Goal: Task Accomplishment & Management: Manage account settings

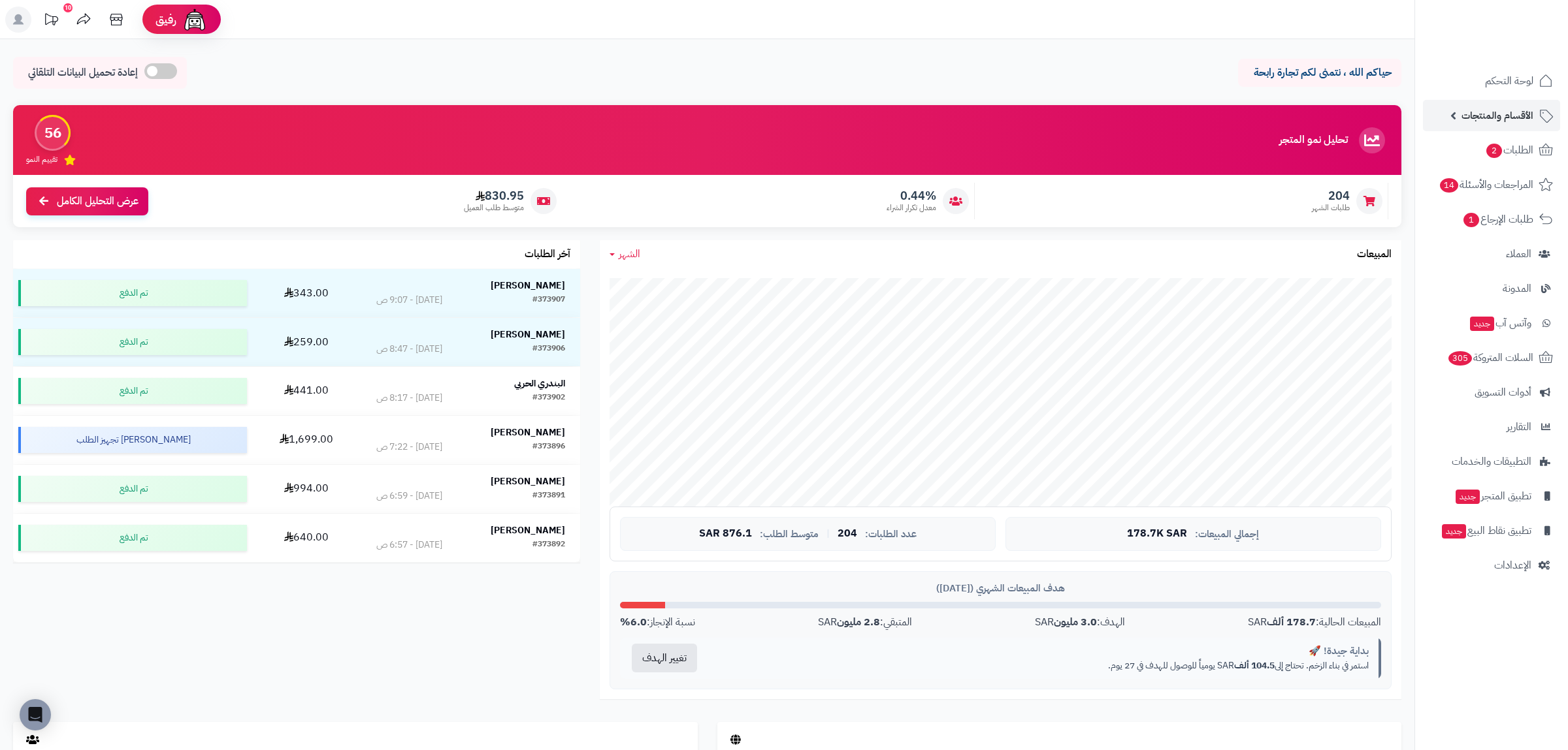
click at [1498, 125] on link "الأقسام والمنتجات" at bounding box center [1491, 115] width 137 height 31
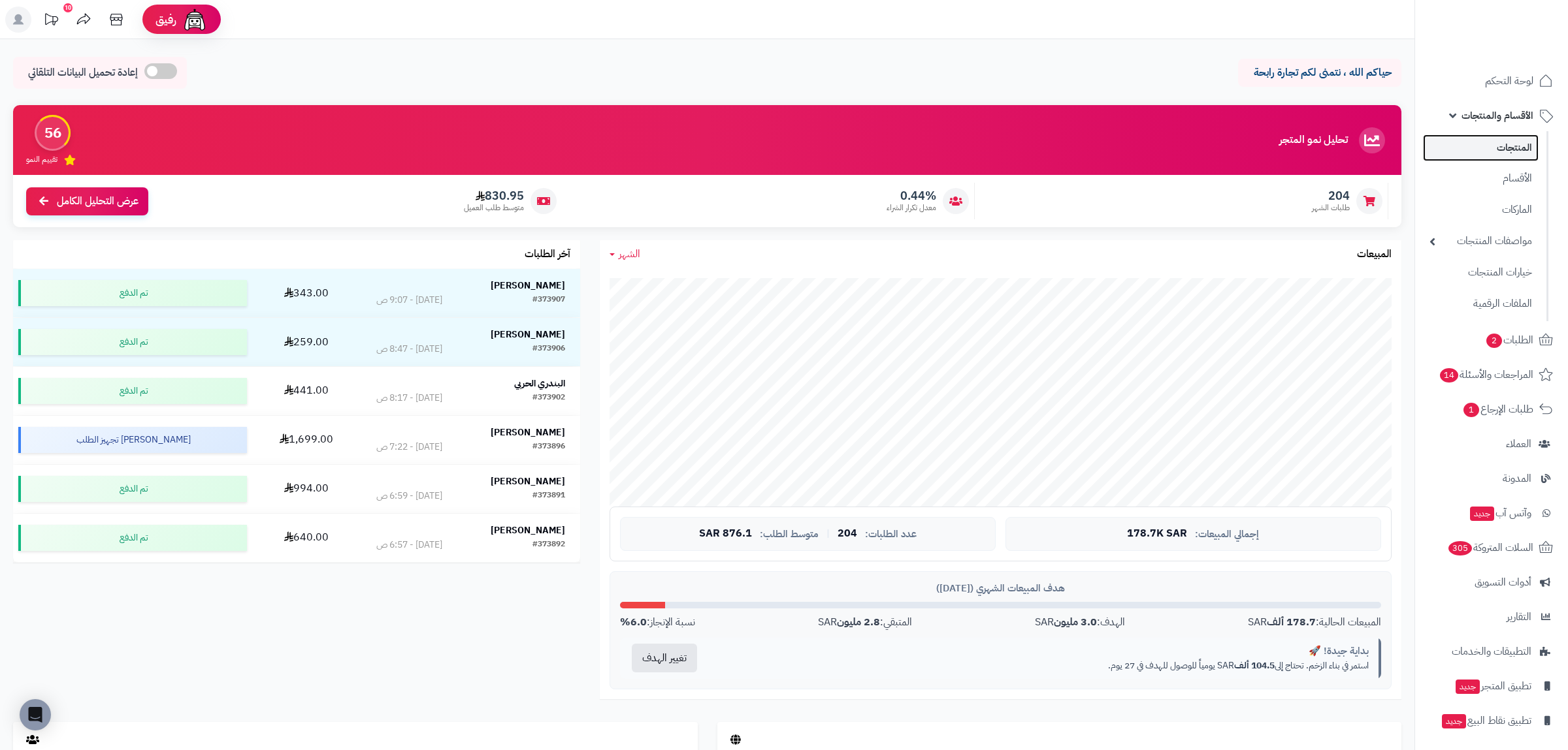
click at [1498, 147] on link "المنتجات" at bounding box center [1480, 148] width 116 height 26
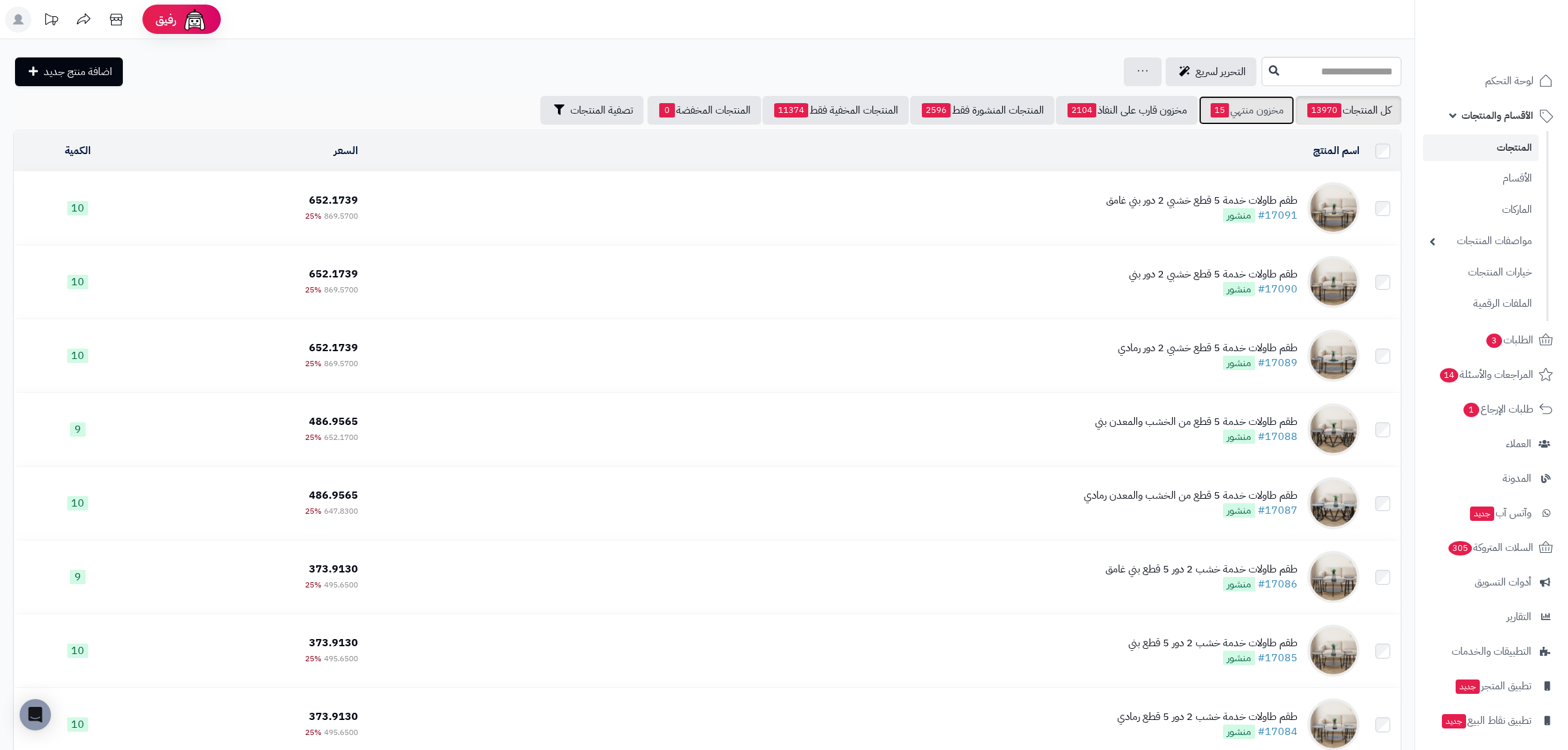
click at [1248, 117] on link "مخزون منتهي 15" at bounding box center [1246, 110] width 95 height 29
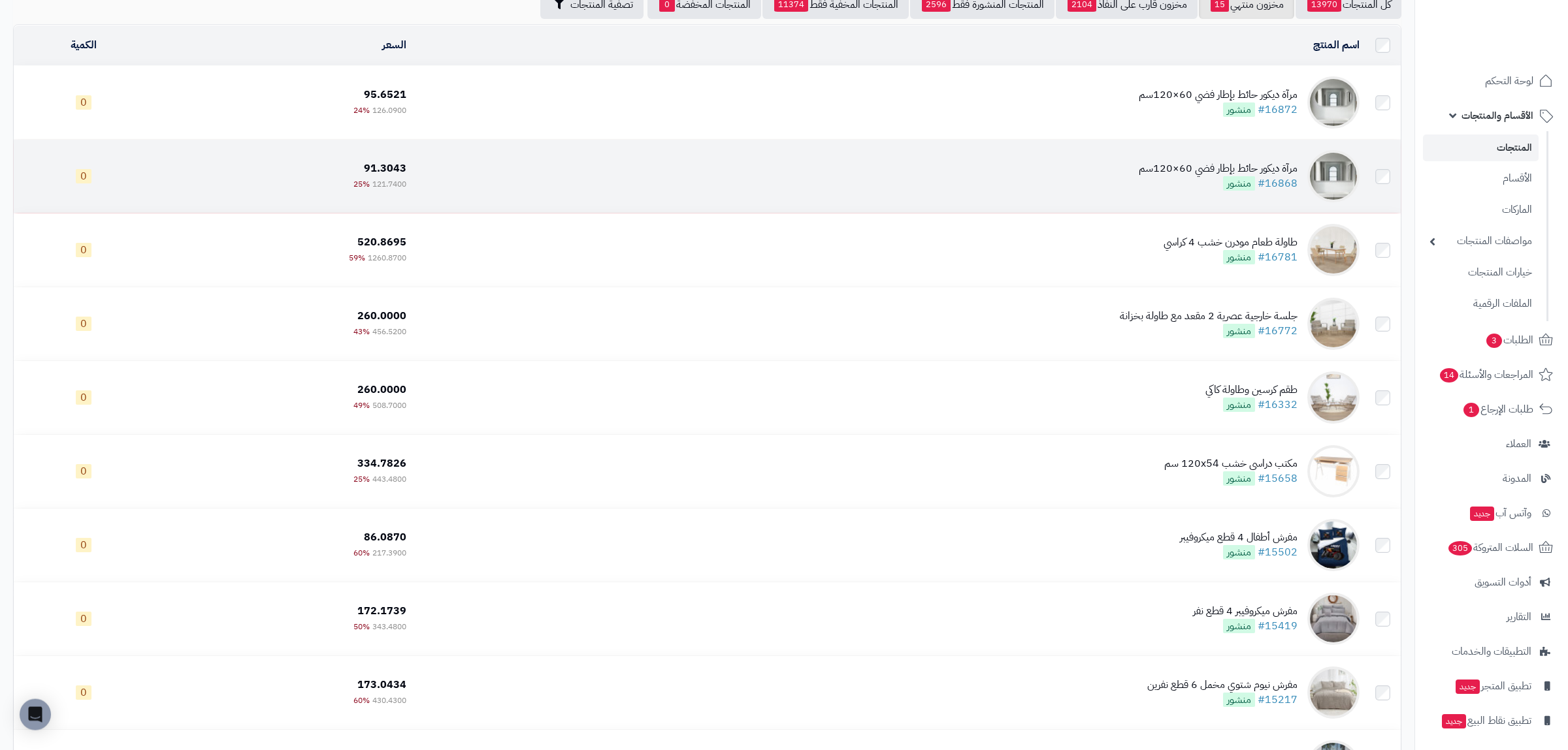
scroll to position [304, 0]
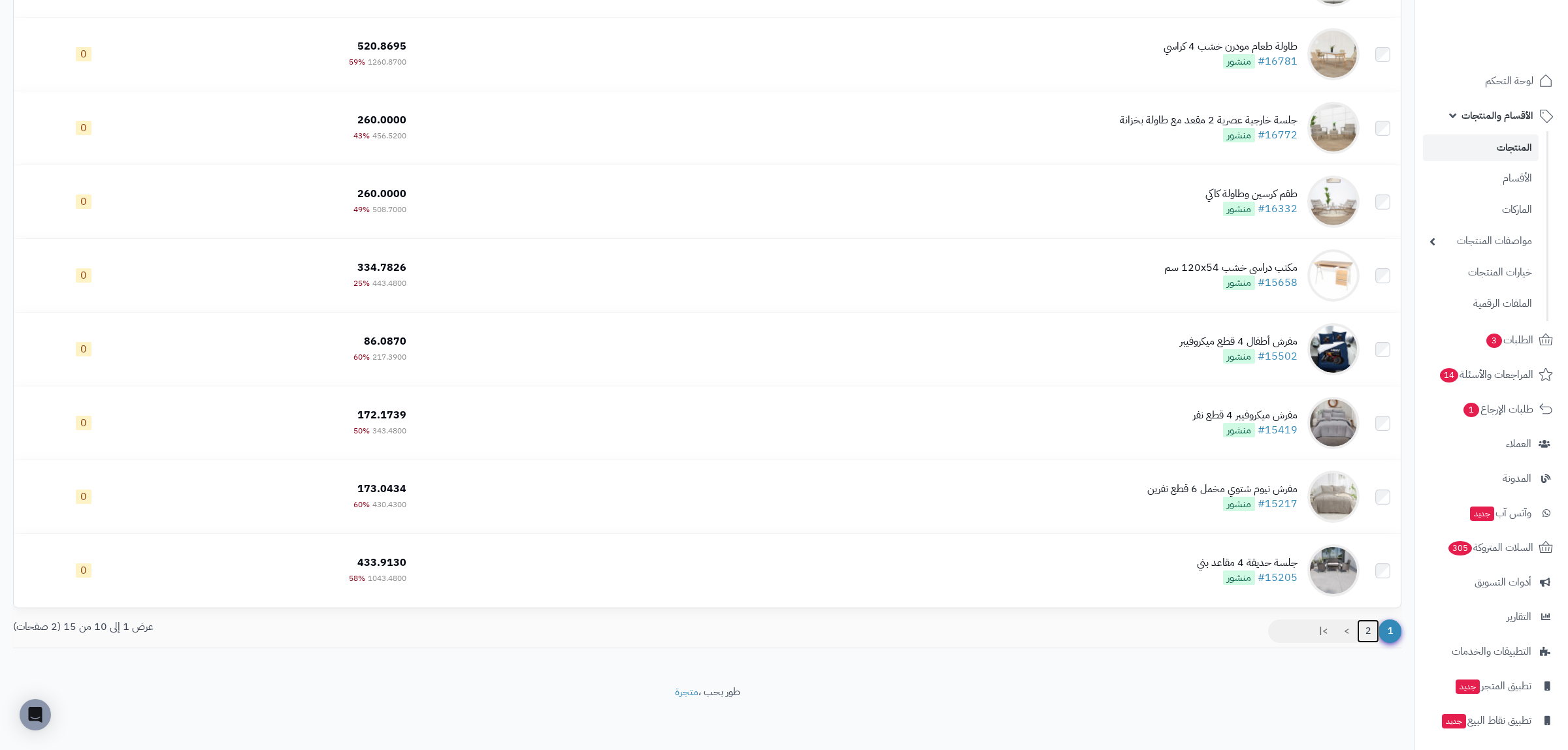
click at [1368, 632] on link "2" at bounding box center [1367, 631] width 22 height 23
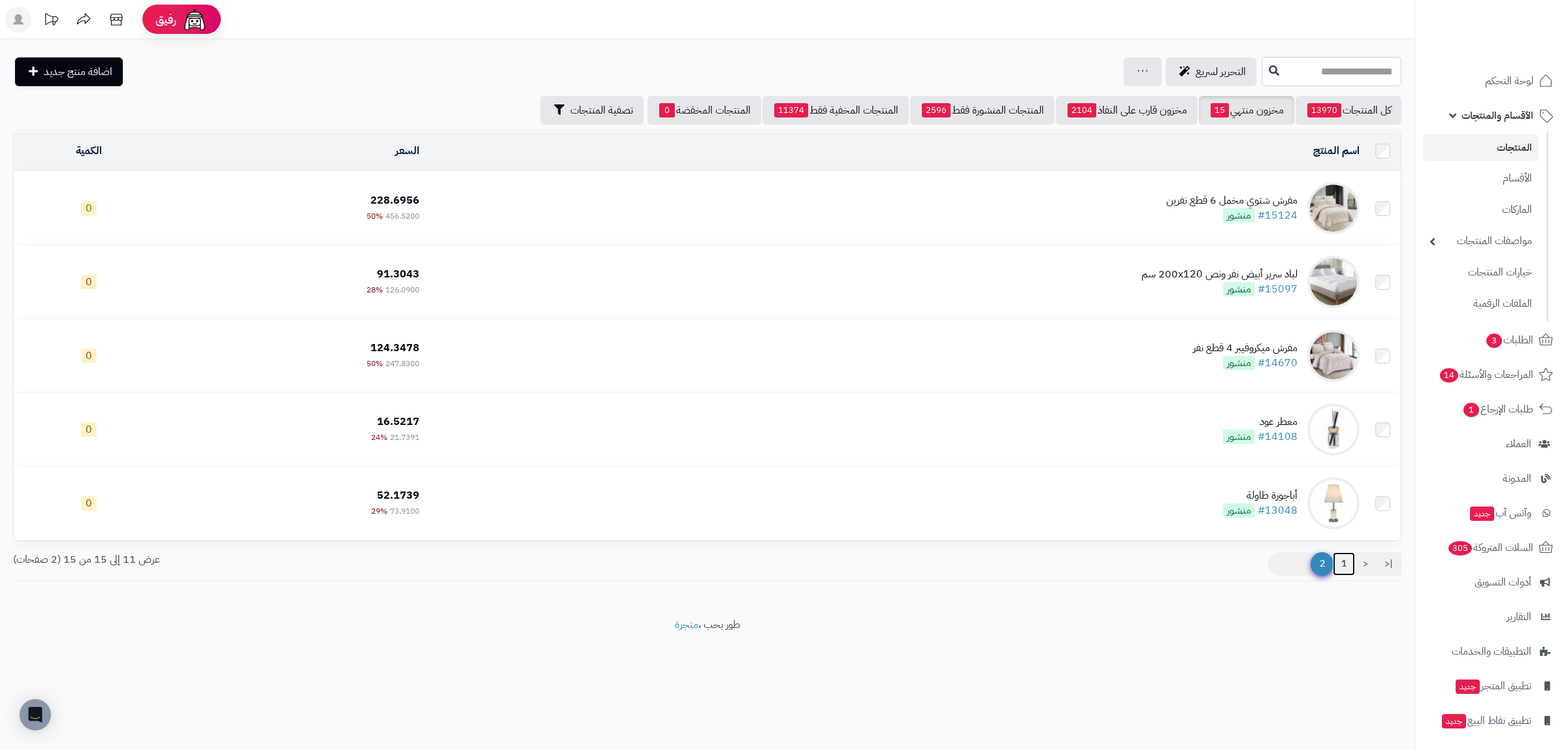
click at [1342, 570] on link "1" at bounding box center [1343, 564] width 22 height 23
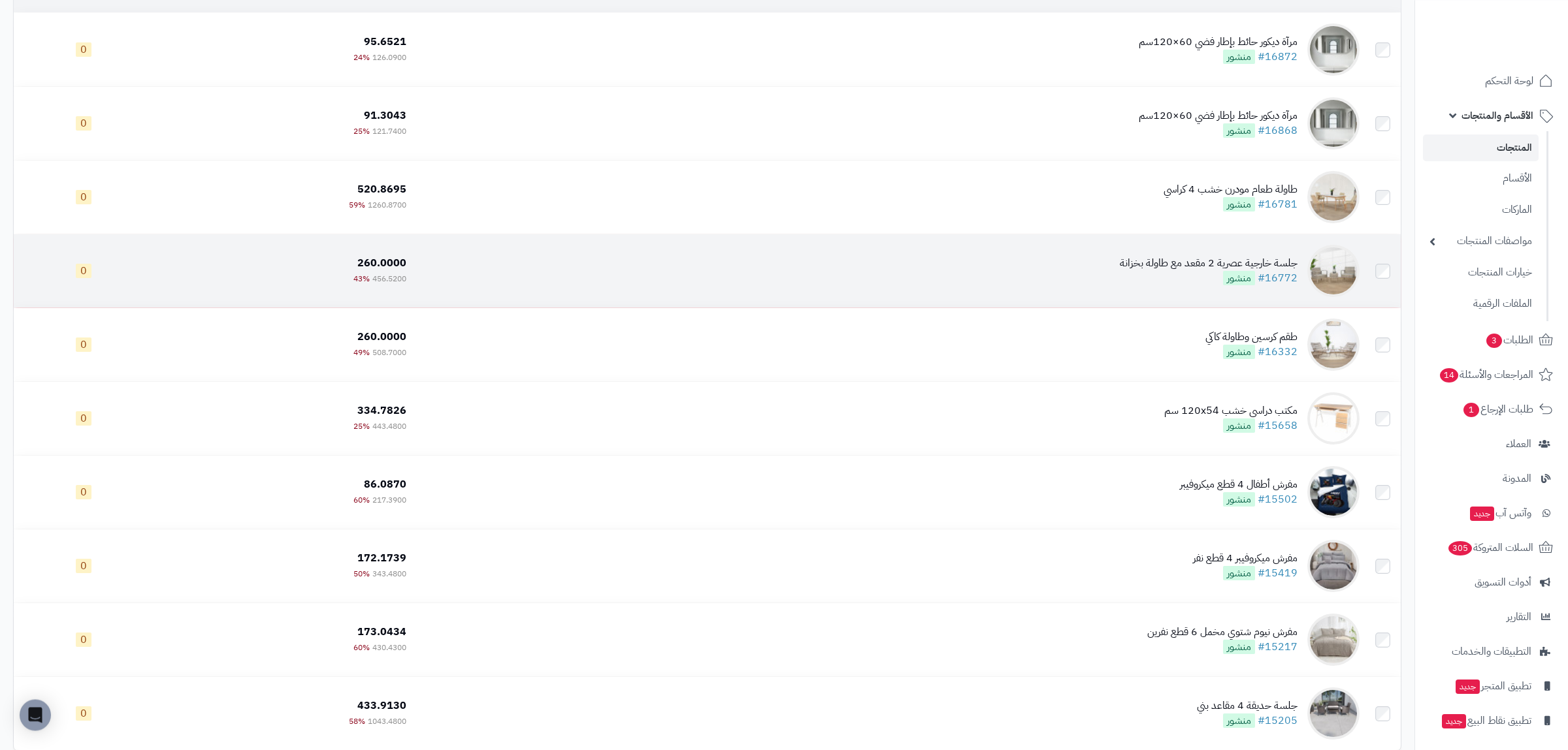
scroll to position [304, 0]
